Goal: Find specific page/section: Find specific page/section

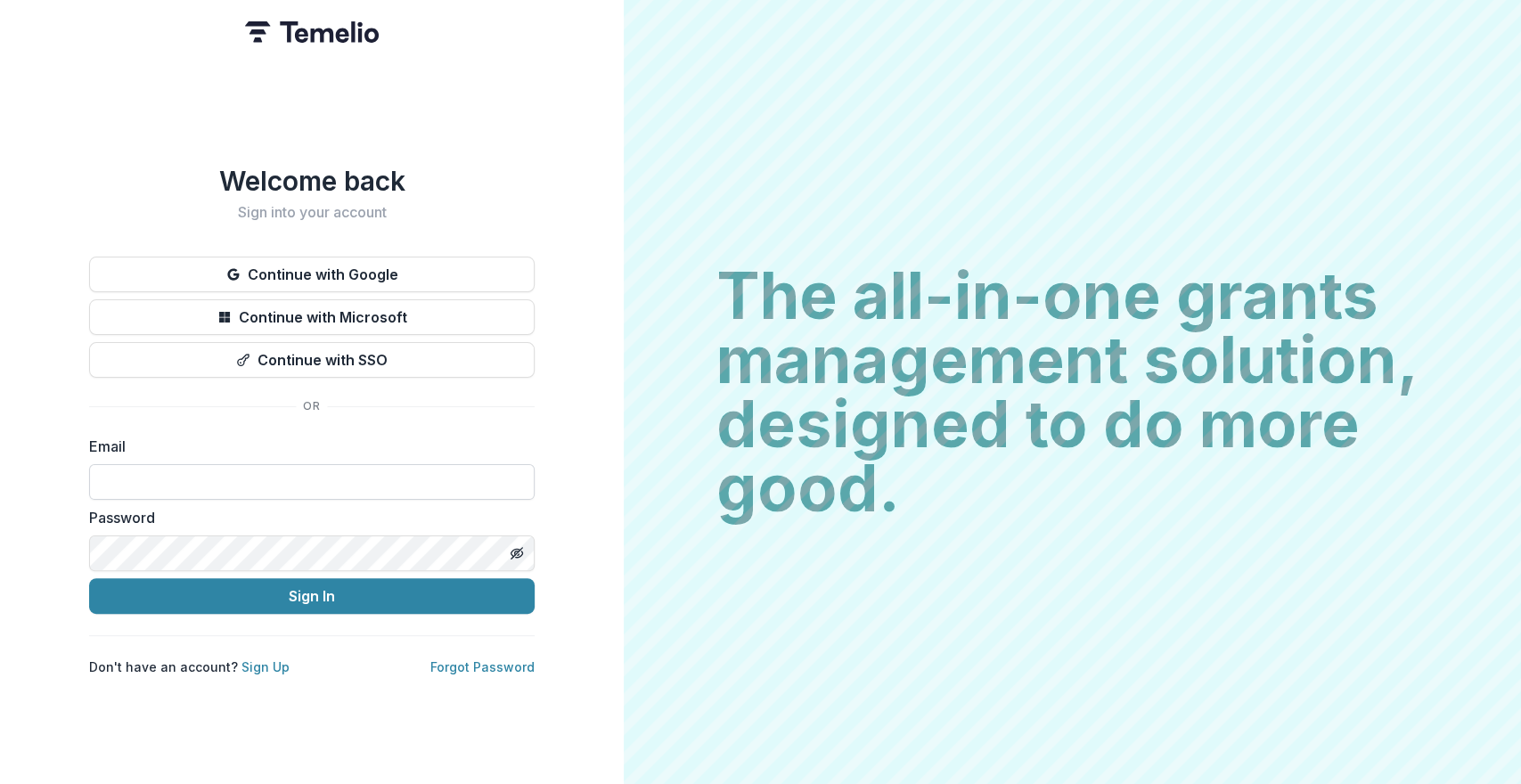
click at [209, 464] on input at bounding box center [311, 481] width 445 height 35
click at [204, 485] on input at bounding box center [311, 481] width 445 height 35
click at [204, 485] on input at bounding box center [311, 481] width 445 height 35
type input "**********"
click at [89, 578] on button "Sign In" at bounding box center [311, 595] width 445 height 35
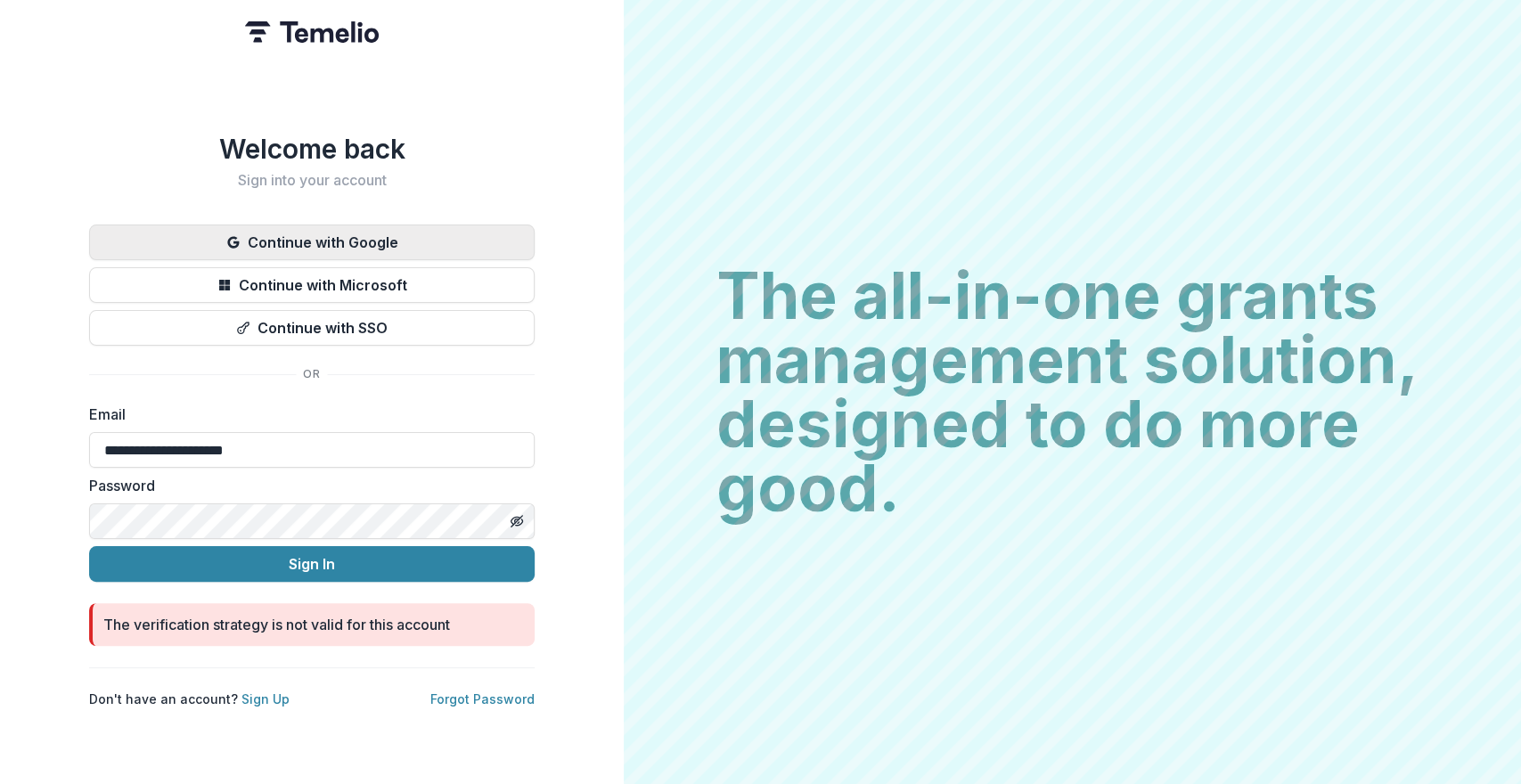
click at [444, 225] on button "Continue with Google" at bounding box center [311, 242] width 445 height 35
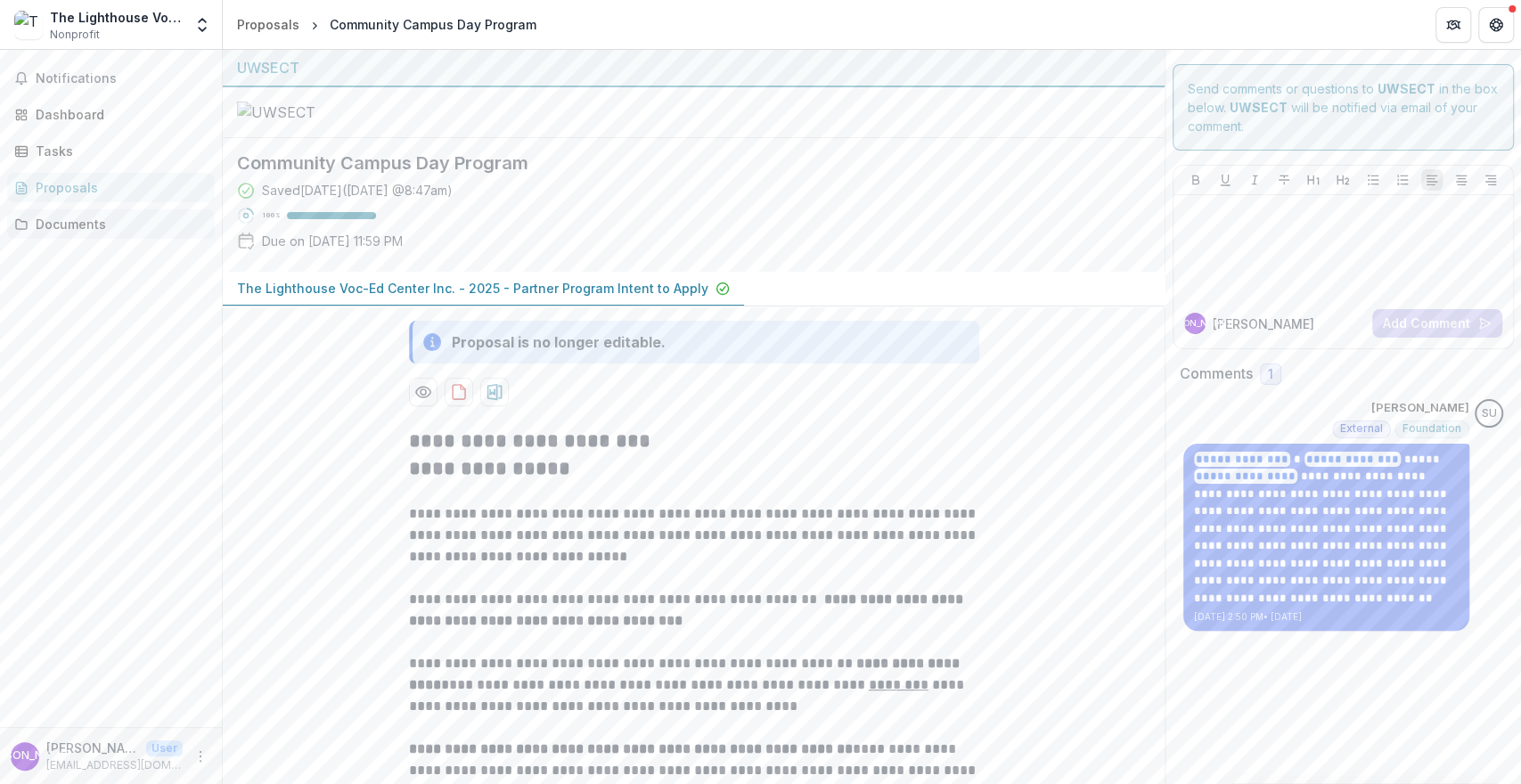
click at [90, 220] on div "Documents" at bounding box center [118, 224] width 165 height 19
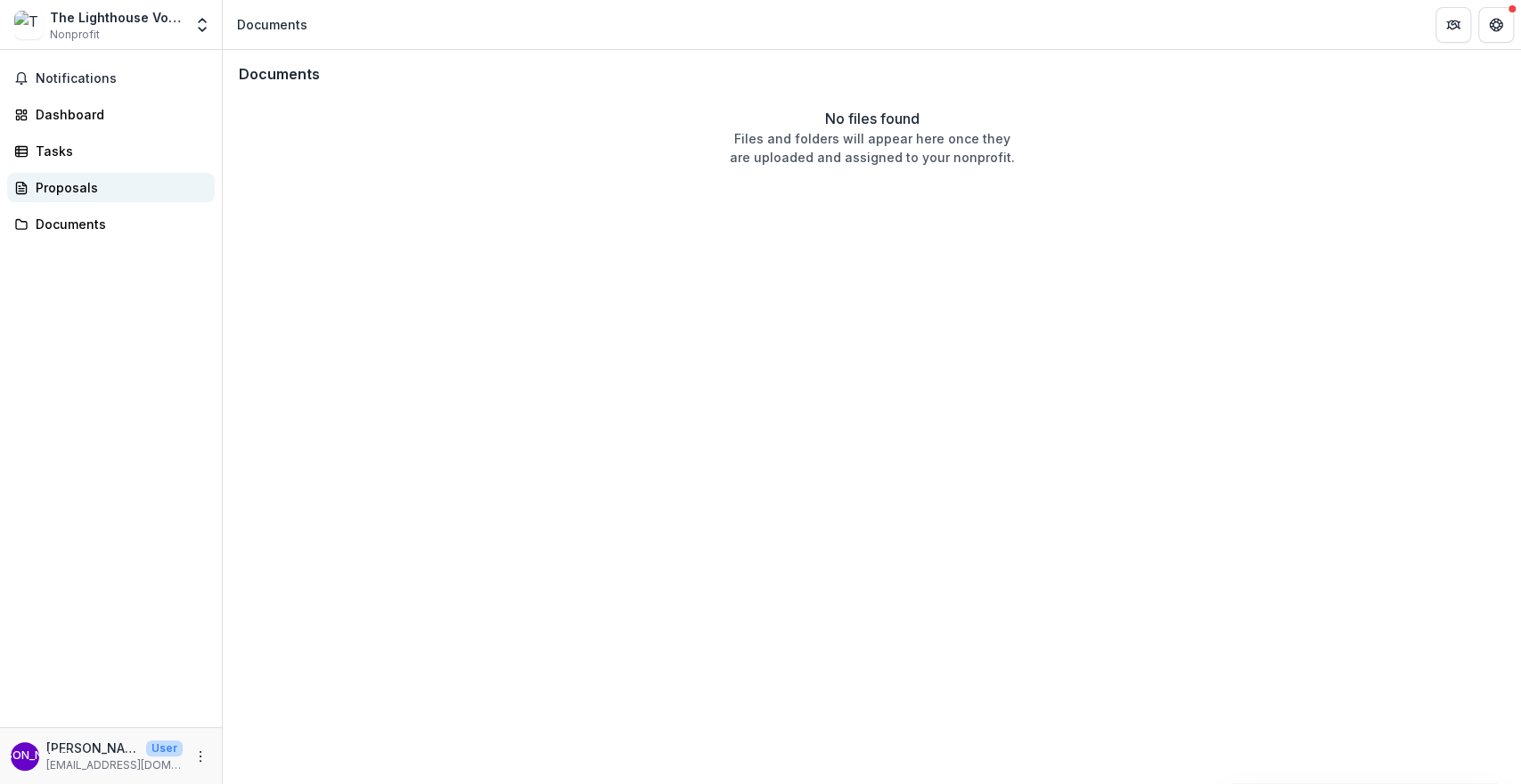
click at [94, 192] on div "Proposals" at bounding box center [118, 188] width 165 height 19
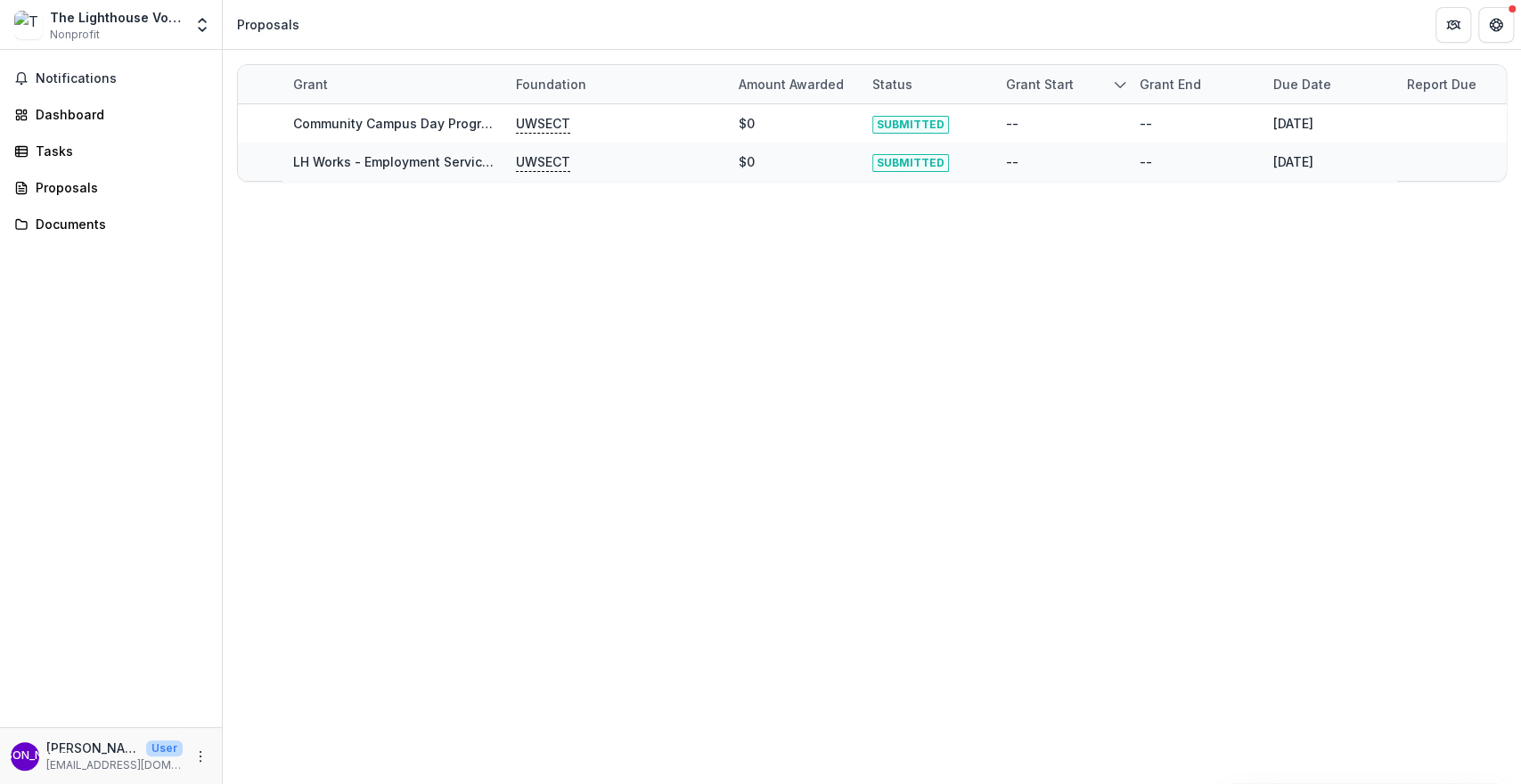
click at [1099, 377] on div "Grant Foundation Amount awarded Status Grant start Grant end Due Date Report Du…" at bounding box center [871, 416] width 1298 height 734
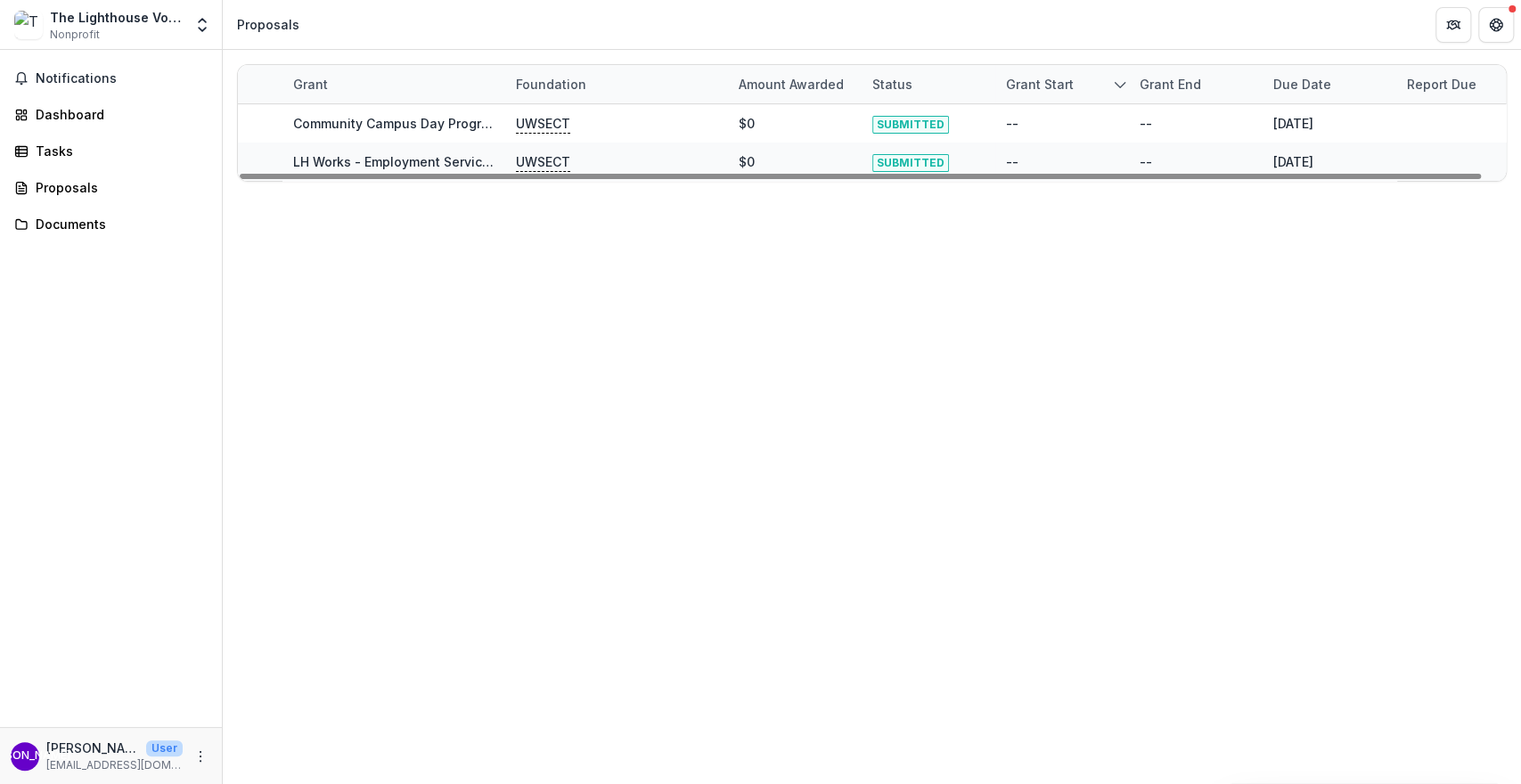
click at [815, 272] on div "Grant Foundation Amount awarded Status Grant start Grant end Due Date Report Du…" at bounding box center [871, 416] width 1298 height 734
